Goal: Transaction & Acquisition: Purchase product/service

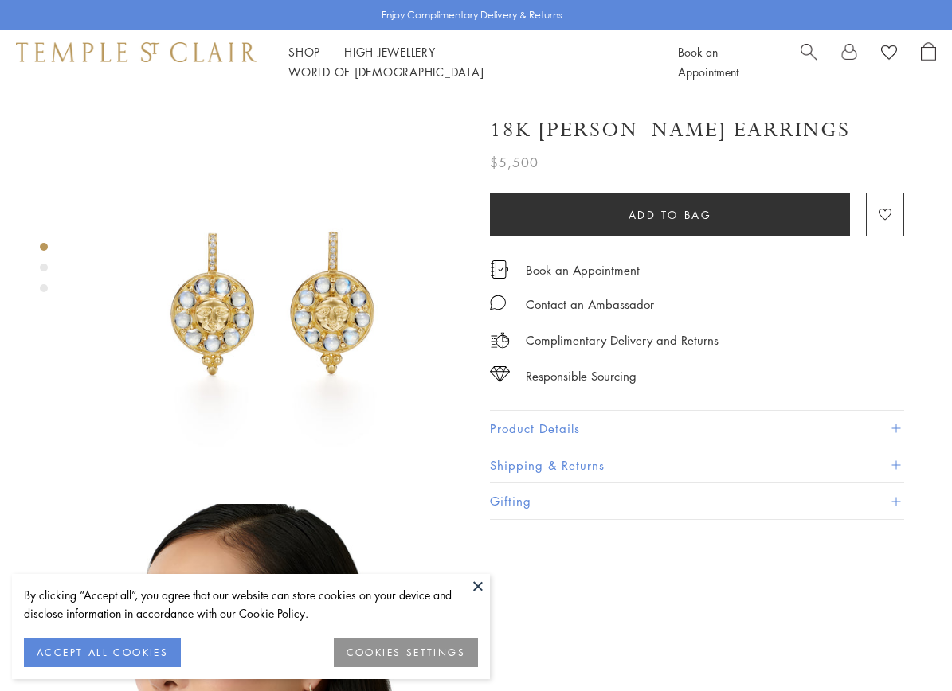
click at [123, 651] on button "ACCEPT ALL COOKIES" at bounding box center [102, 653] width 157 height 29
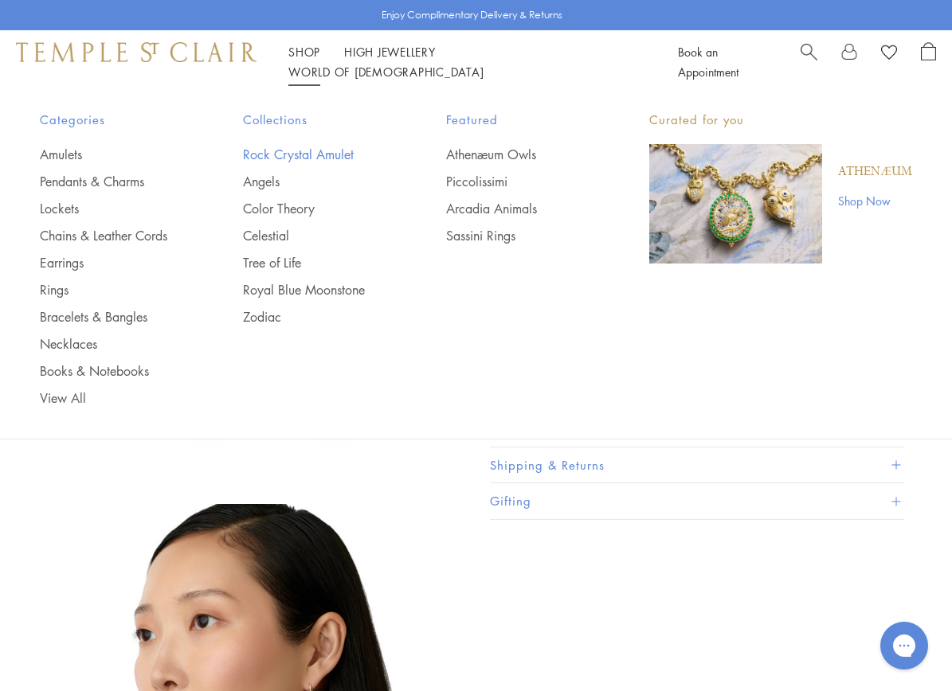
click at [301, 155] on link "Rock Crystal Amulet" at bounding box center [312, 155] width 139 height 18
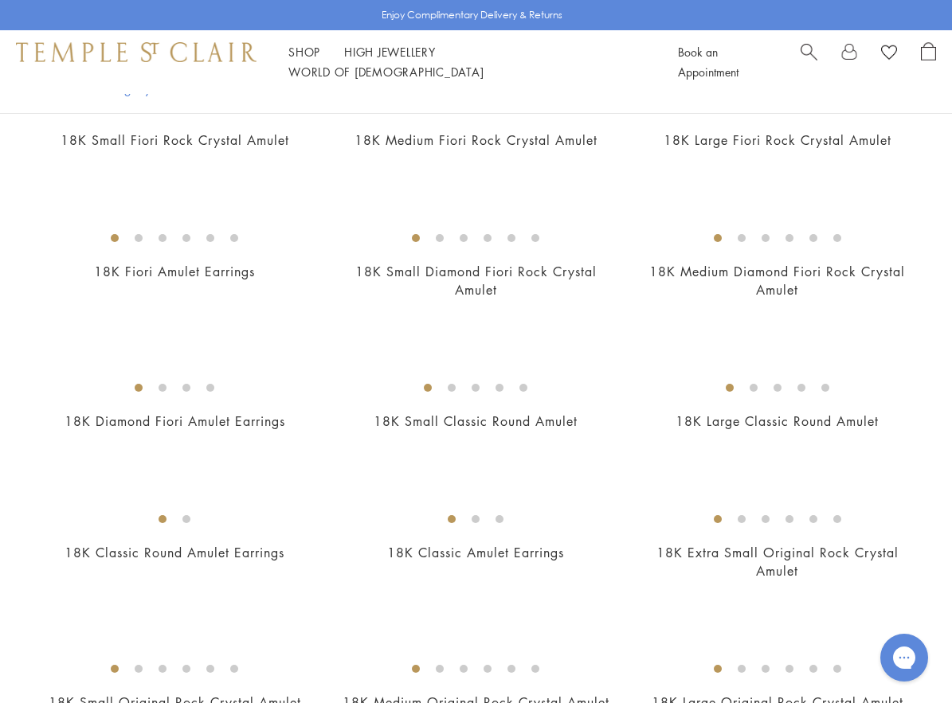
scroll to position [478, 0]
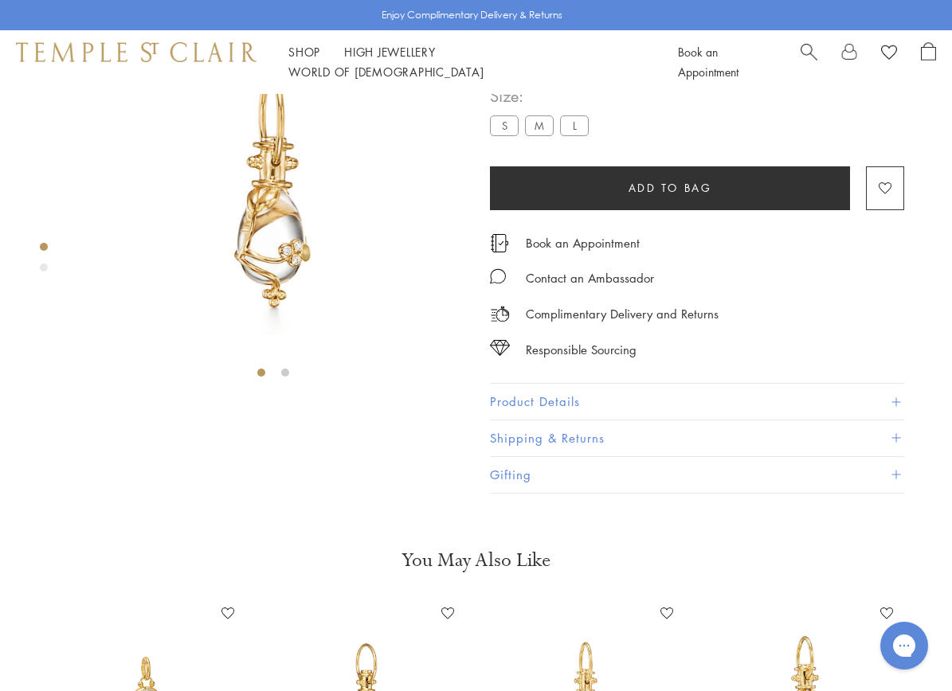
click at [580, 135] on label "L" at bounding box center [574, 126] width 29 height 20
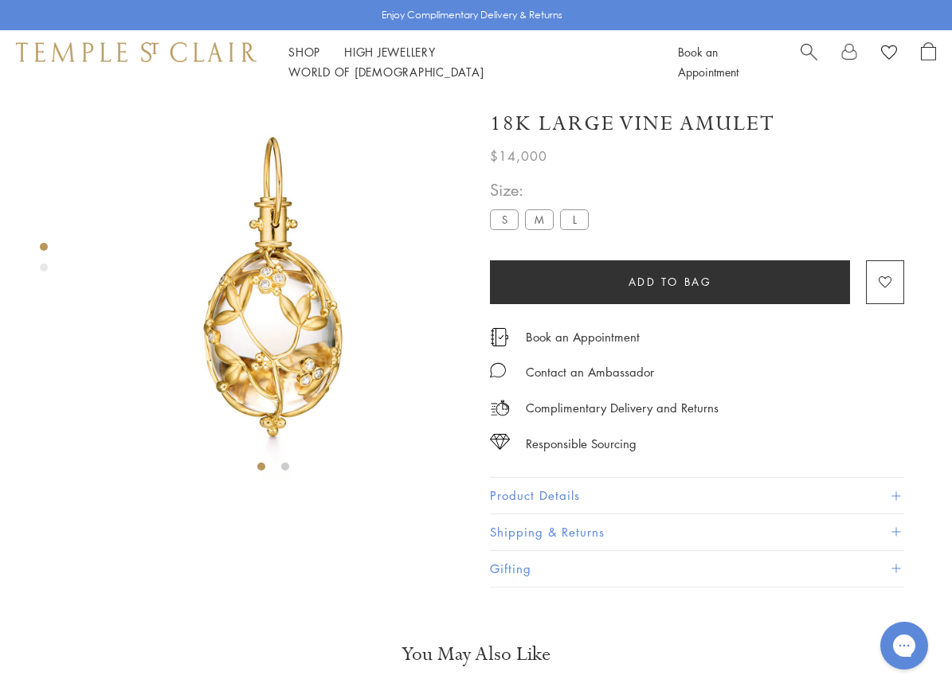
click at [557, 501] on button "Product Details" at bounding box center [697, 496] width 414 height 36
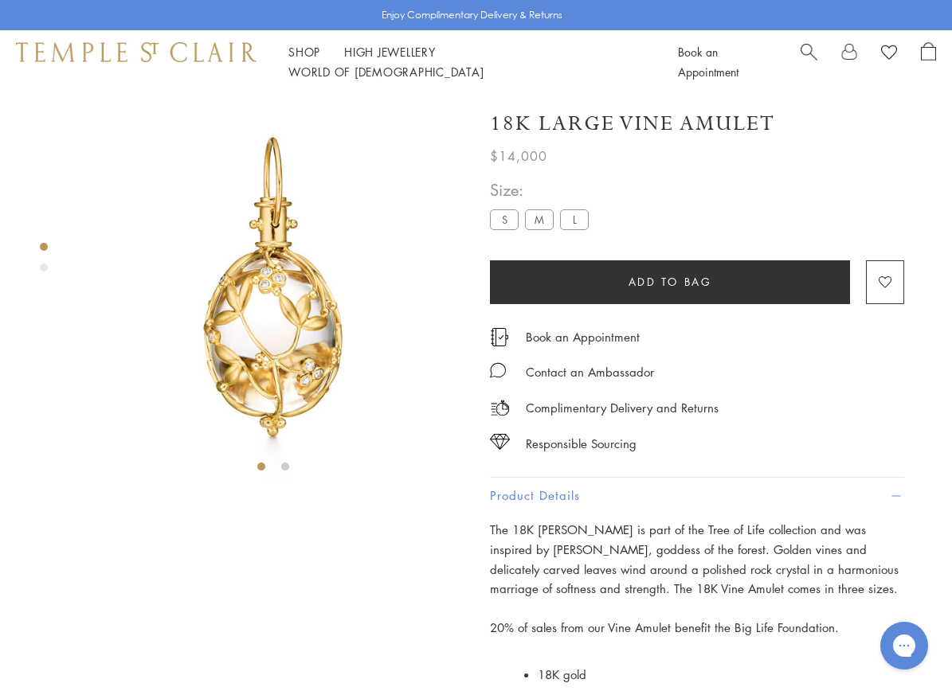
click at [578, 223] on label "L" at bounding box center [574, 220] width 29 height 20
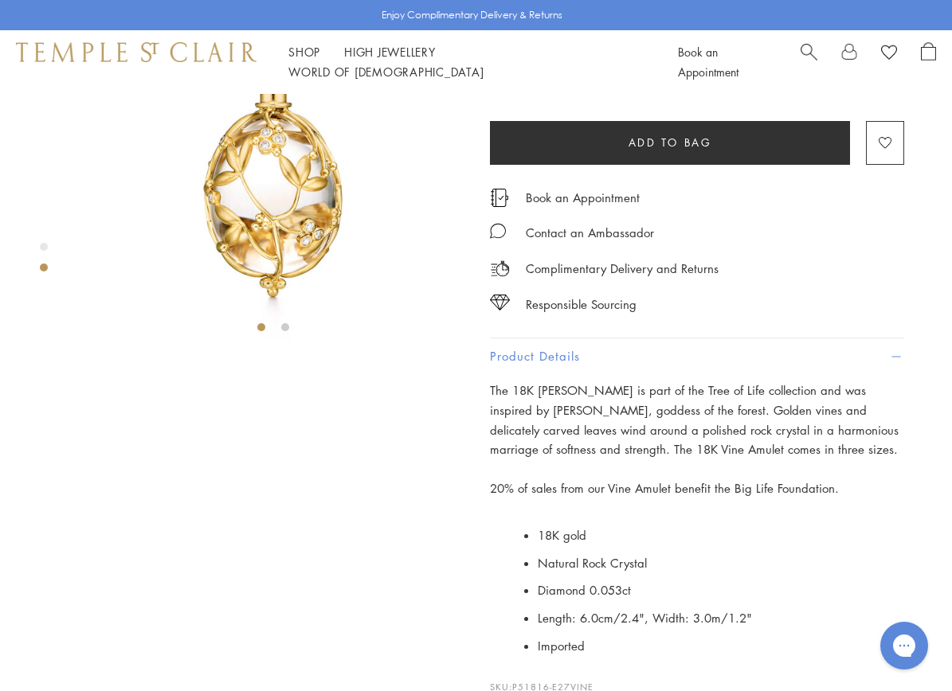
scroll to position [136, 0]
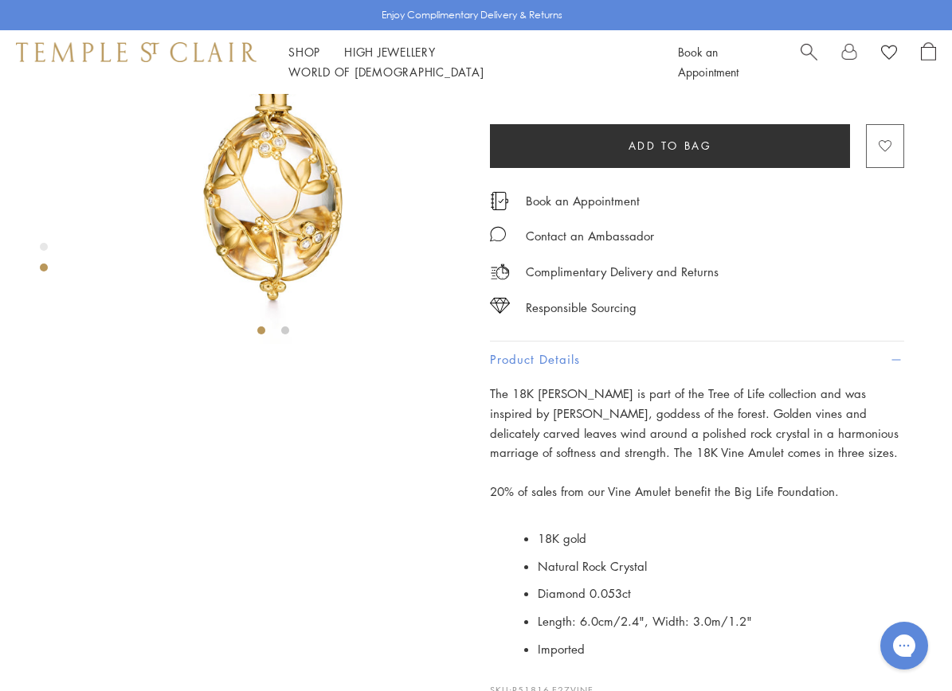
click at [881, 144] on image "button" at bounding box center [885, 146] width 13 height 12
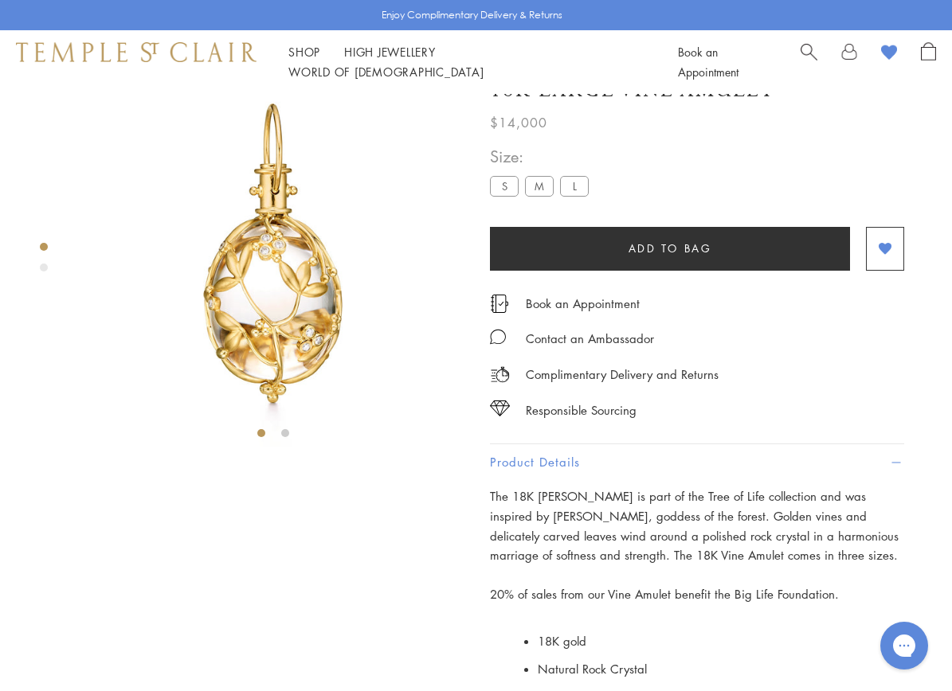
scroll to position [27, 0]
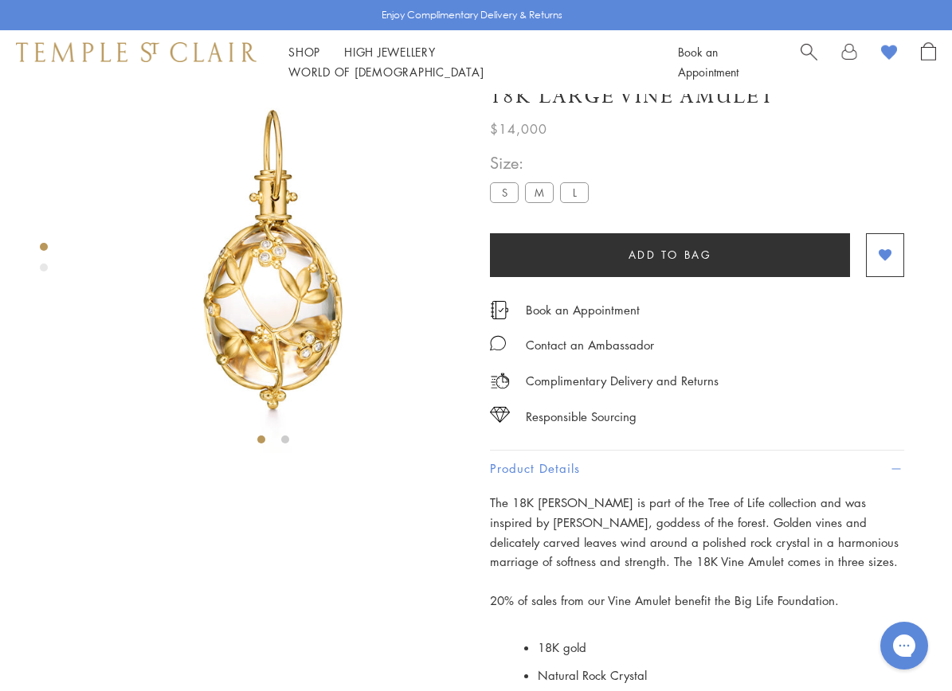
drag, startPoint x: 543, startPoint y: 197, endPoint x: 536, endPoint y: 187, distance: 11.9
click at [543, 196] on label "M" at bounding box center [539, 192] width 29 height 20
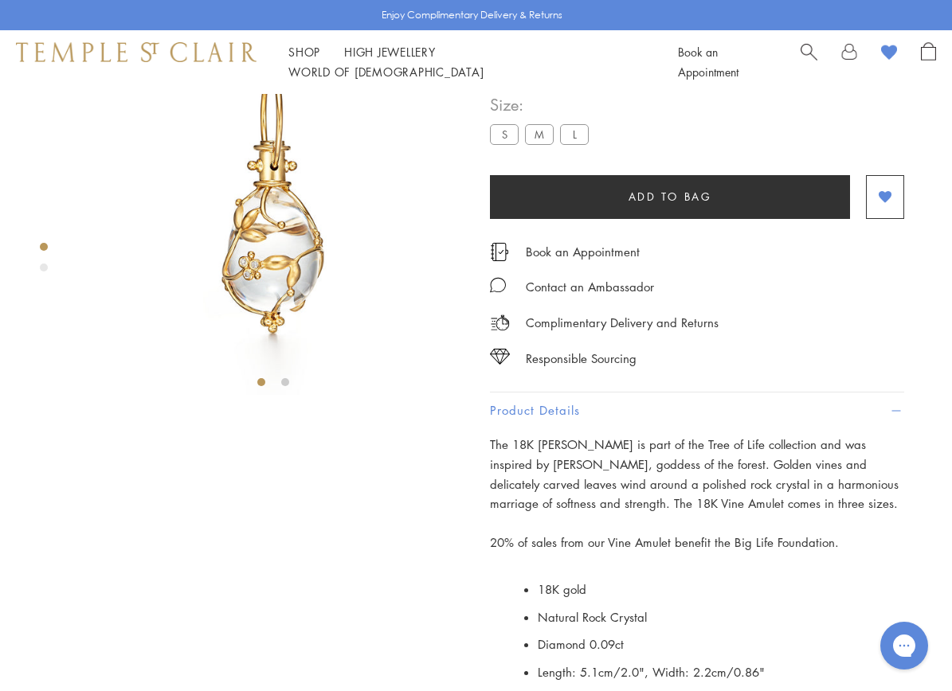
scroll to position [94, 0]
